Goal: Navigation & Orientation: Find specific page/section

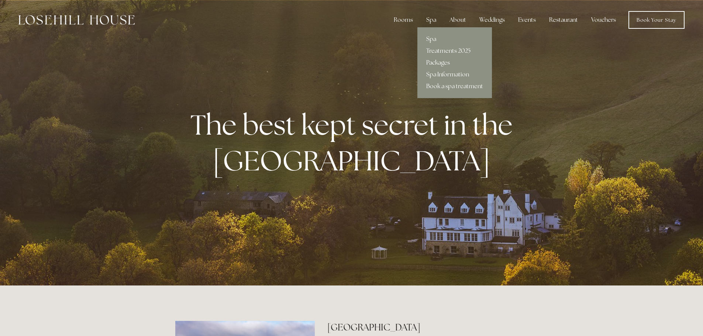
click at [439, 62] on link "Packages" at bounding box center [454, 63] width 75 height 12
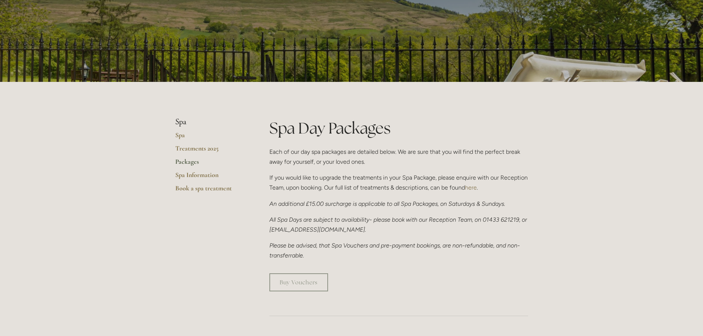
scroll to position [74, 0]
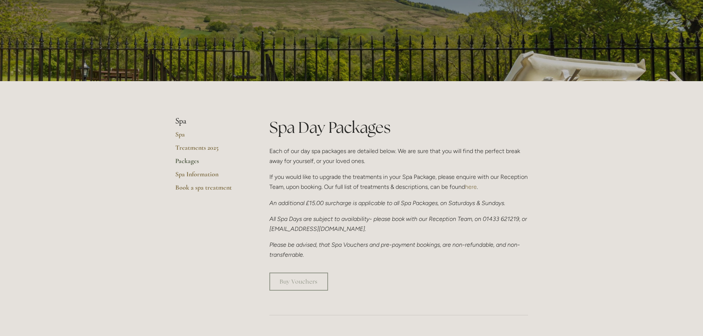
click at [184, 159] on link "Packages" at bounding box center [210, 163] width 70 height 13
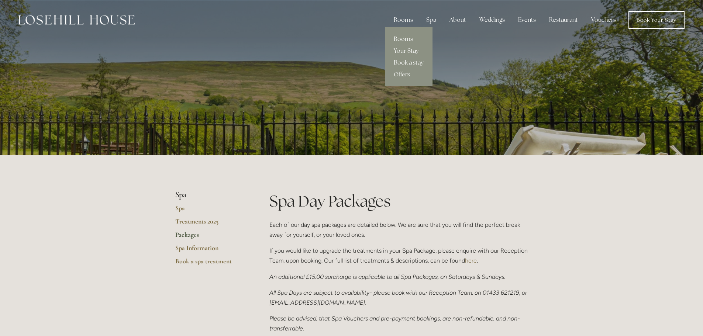
click at [405, 54] on link "Your Stay" at bounding box center [409, 51] width 48 height 12
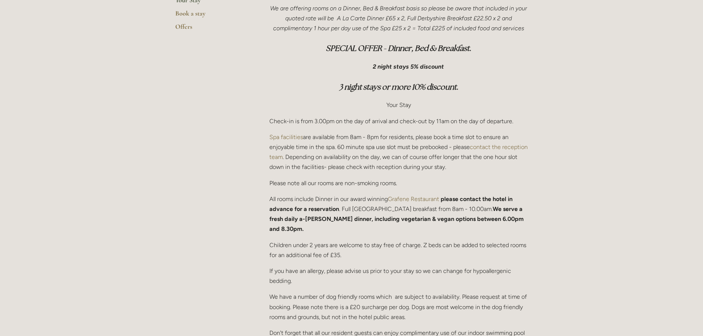
scroll to position [443, 0]
